Goal: Share content: Share content

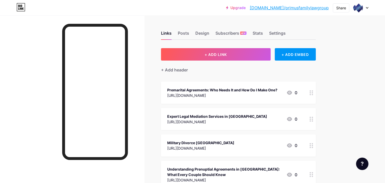
click at [192, 56] on button "+ ADD LINK" at bounding box center [216, 54] width 110 height 12
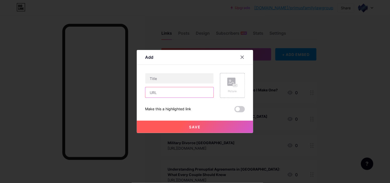
click at [182, 96] on input "text" at bounding box center [179, 92] width 68 height 10
paste input "[URL][DOMAIN_NAME]"
type input "[URL][DOMAIN_NAME]"
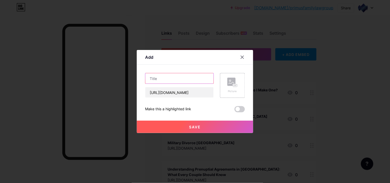
click at [170, 74] on input "text" at bounding box center [179, 78] width 68 height 10
paste input "Best Mediation Attorney [GEOGRAPHIC_DATA] — Your Guide to Peaceful Conflict Res…"
type input "Best Mediation Attorney [GEOGRAPHIC_DATA] — Your Guide to Peaceful Conflict Res…"
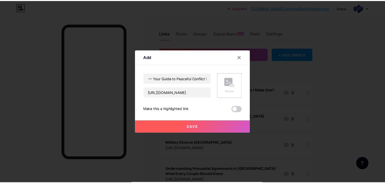
scroll to position [0, 0]
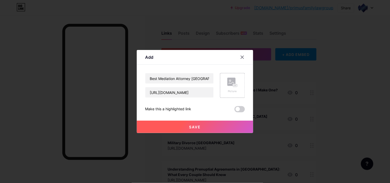
click at [189, 125] on span "Save" at bounding box center [195, 127] width 12 height 4
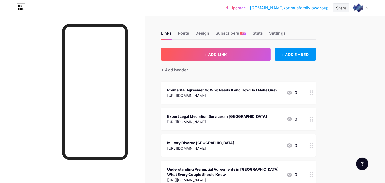
click at [339, 6] on div "Share" at bounding box center [342, 7] width 10 height 5
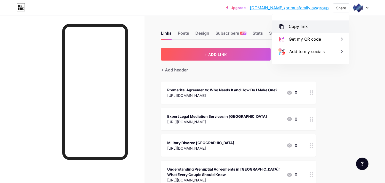
click at [311, 29] on div "Copy link" at bounding box center [311, 26] width 77 height 12
